Goal: Information Seeking & Learning: Learn about a topic

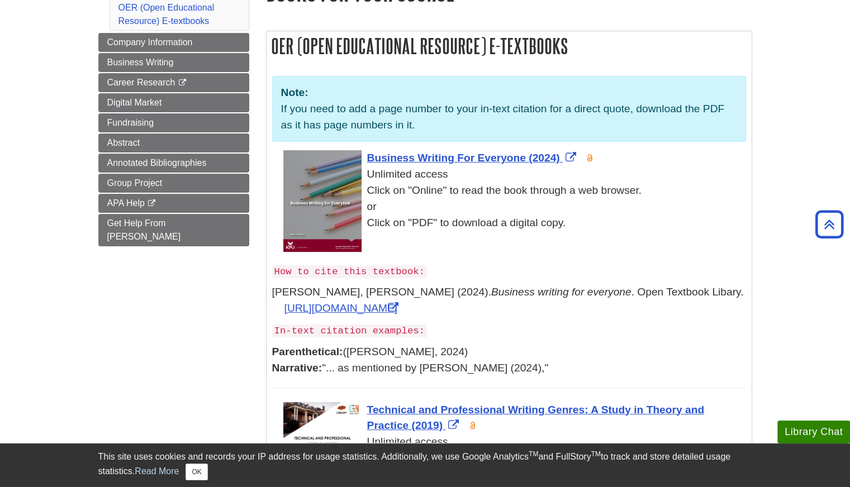
scroll to position [161, 0]
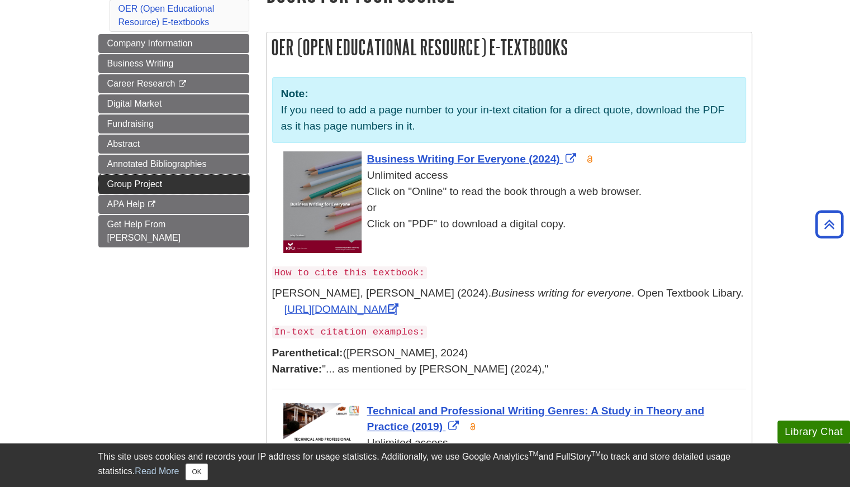
click at [206, 186] on link "Group Project" at bounding box center [173, 184] width 151 height 19
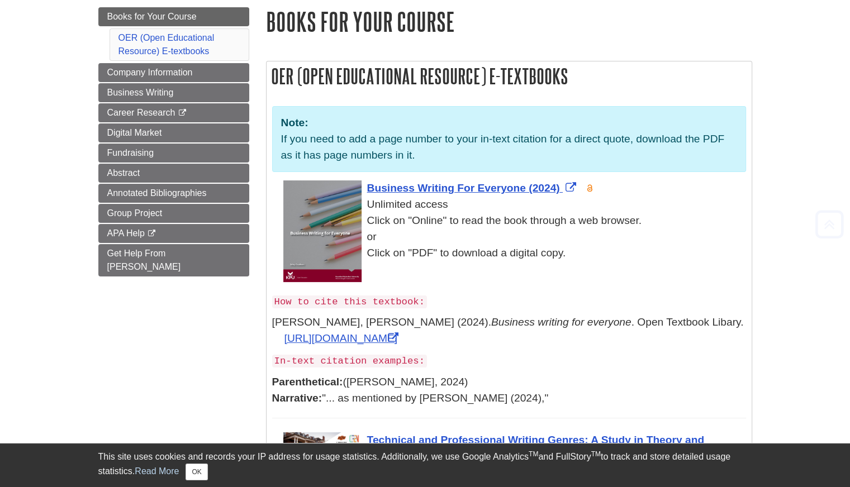
scroll to position [141, 0]
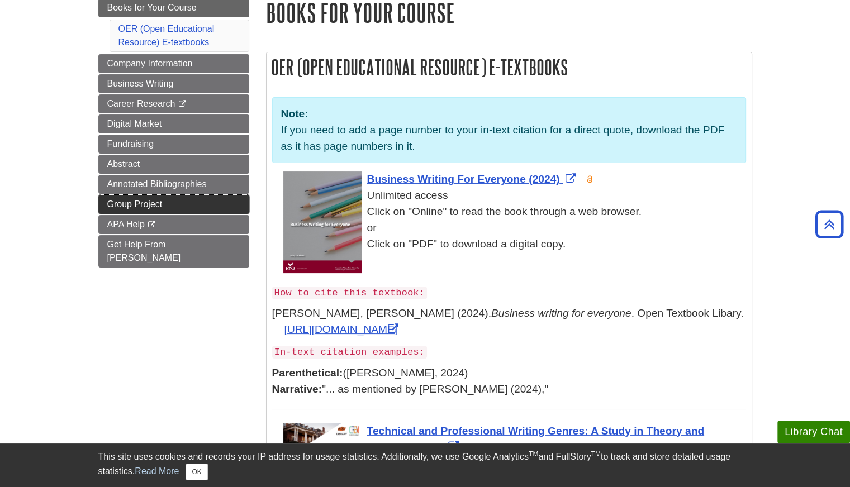
click at [197, 202] on link "Group Project" at bounding box center [173, 204] width 151 height 19
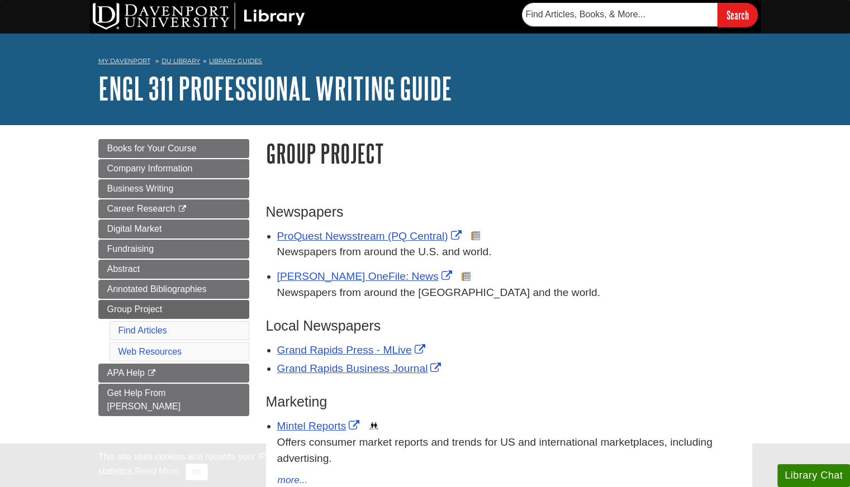
click at [197, 202] on link "Career Research This link opens in a new window" at bounding box center [173, 209] width 151 height 19
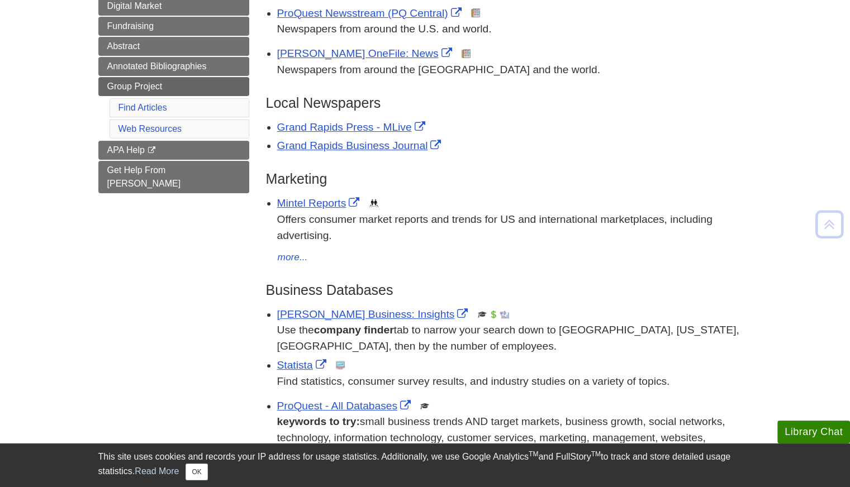
scroll to position [225, 0]
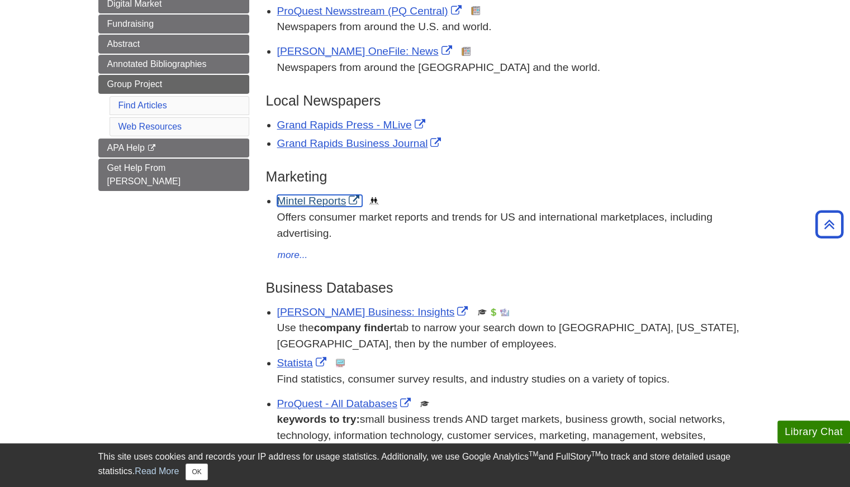
click at [326, 204] on link "Mintel Reports" at bounding box center [320, 201] width 86 height 12
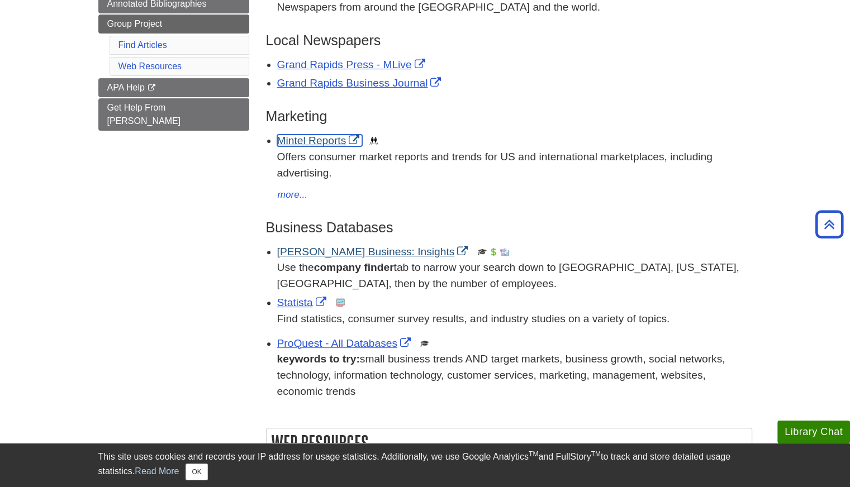
scroll to position [338, 0]
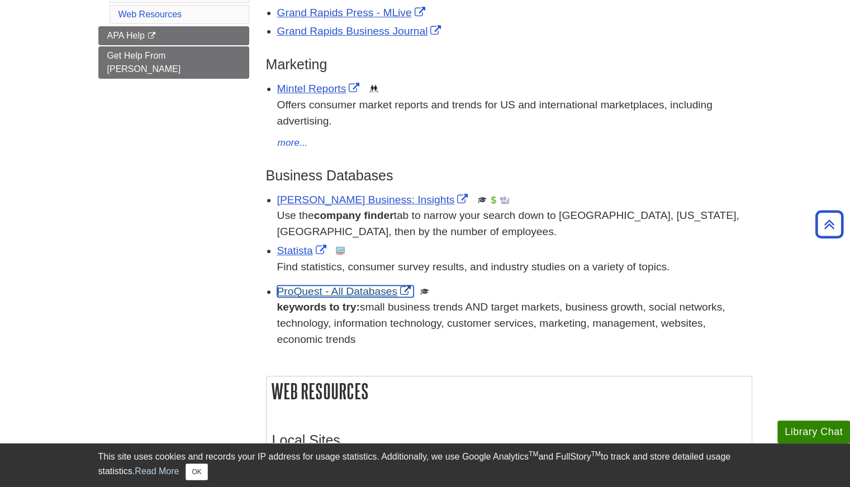
click at [361, 296] on link "ProQuest - All Databases" at bounding box center [345, 292] width 136 height 12
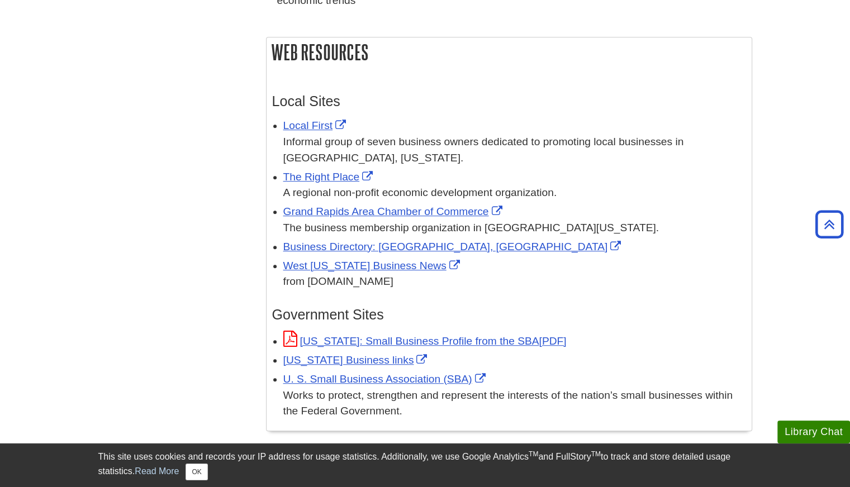
scroll to position [677, 0]
click at [320, 127] on link "Local First" at bounding box center [316, 125] width 66 height 12
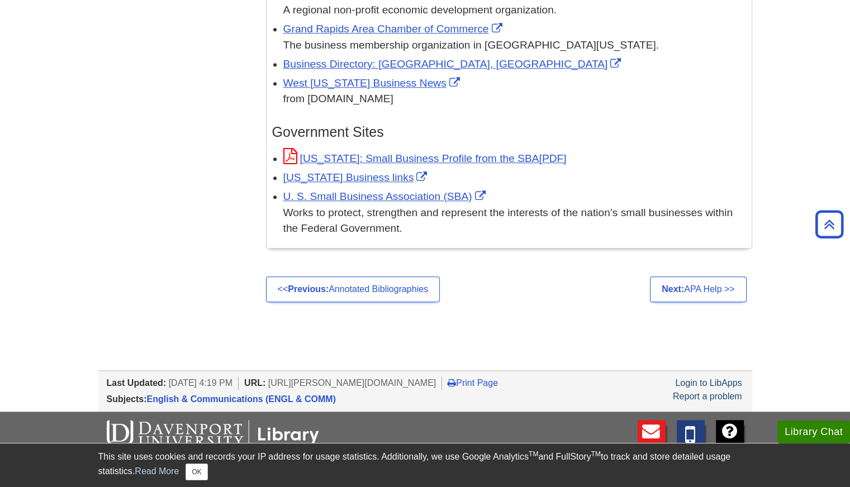
scroll to position [854, 0]
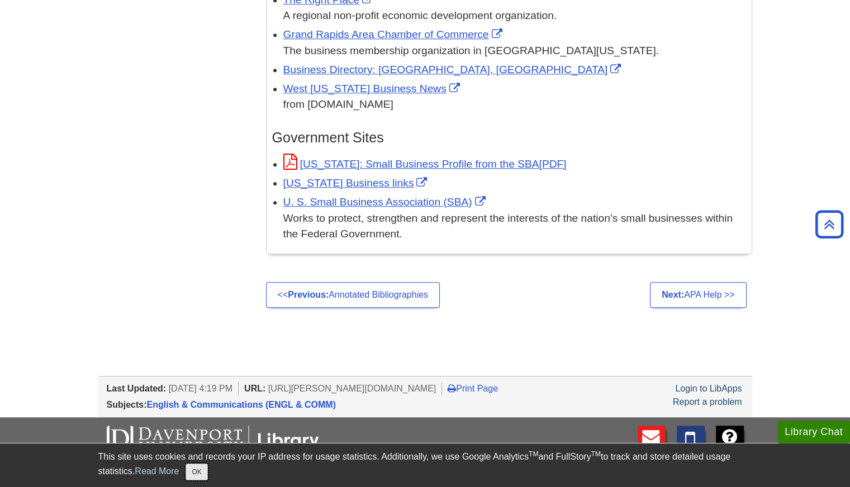
click at [201, 471] on button "OK" at bounding box center [197, 472] width 22 height 17
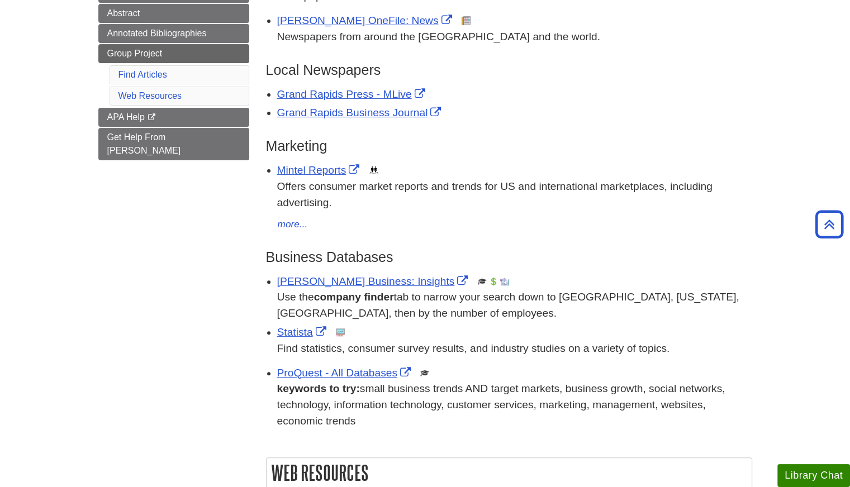
scroll to position [258, 0]
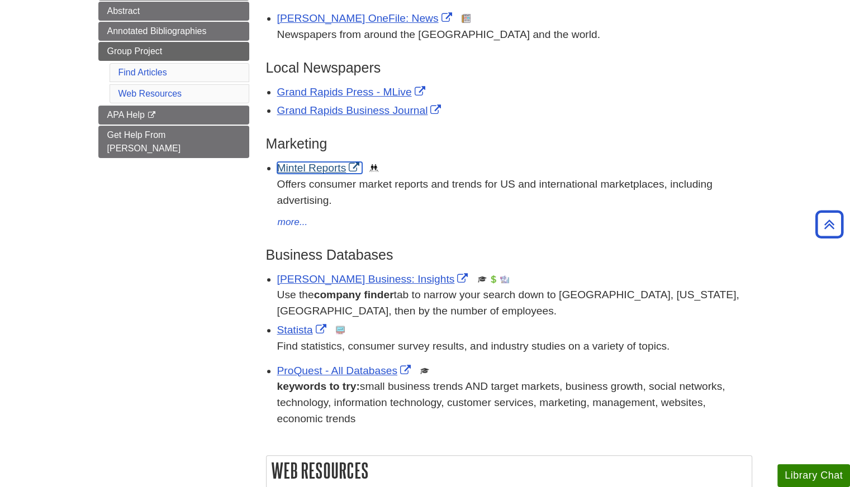
click at [321, 170] on link "Mintel Reports" at bounding box center [320, 168] width 86 height 12
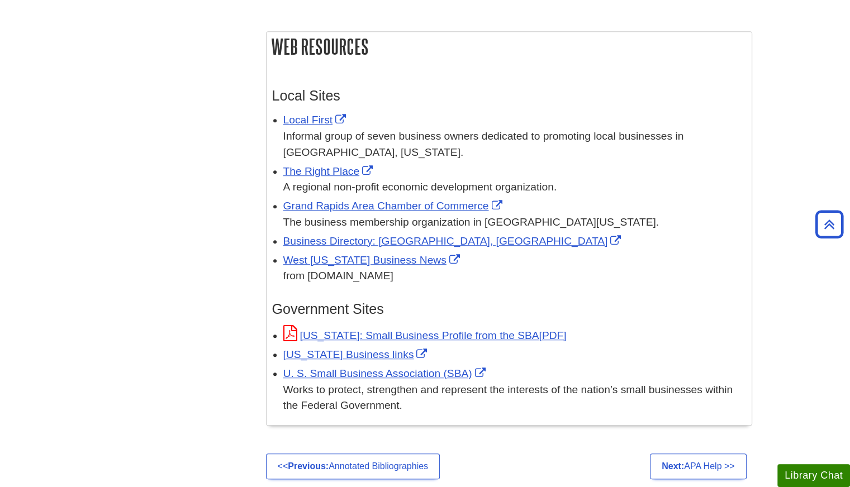
scroll to position [666, 0]
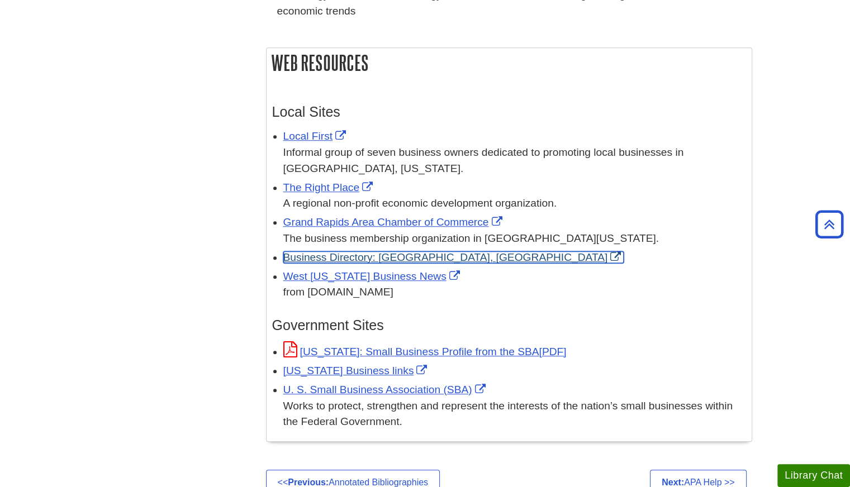
click at [362, 255] on link "Business Directory: Grand Rapids, MI" at bounding box center [453, 258] width 341 height 12
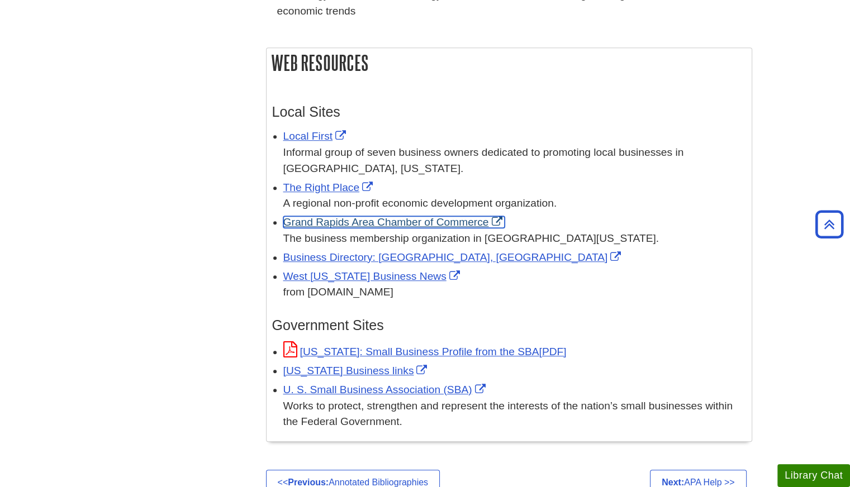
click at [450, 227] on link "Grand Rapids Area Chamber of Commerce" at bounding box center [394, 222] width 222 height 12
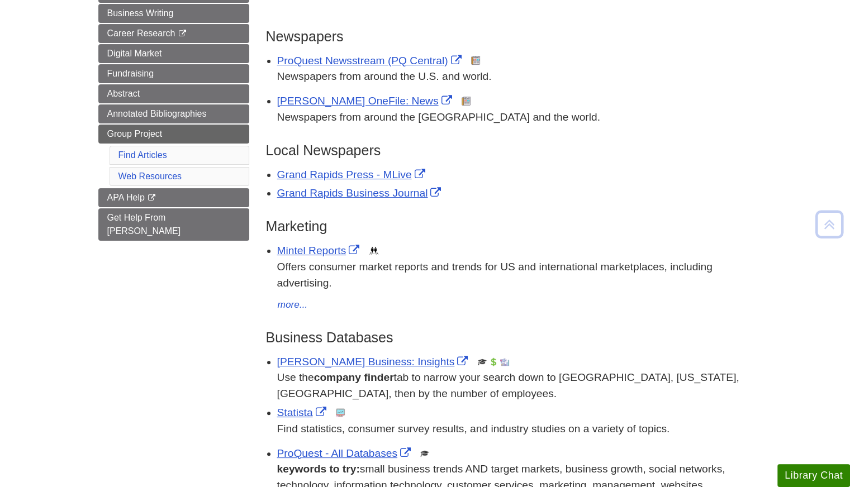
scroll to position [177, 0]
